Goal: Book appointment/travel/reservation

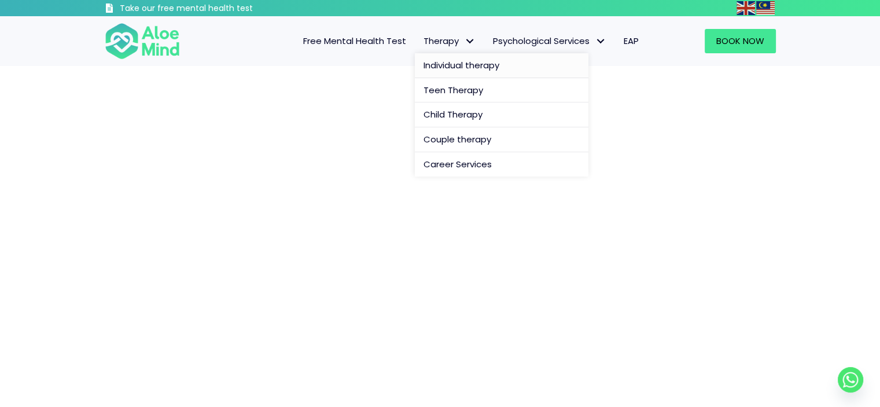
click at [458, 63] on span "Individual therapy" at bounding box center [461, 65] width 76 height 12
